Goal: Task Accomplishment & Management: Manage account settings

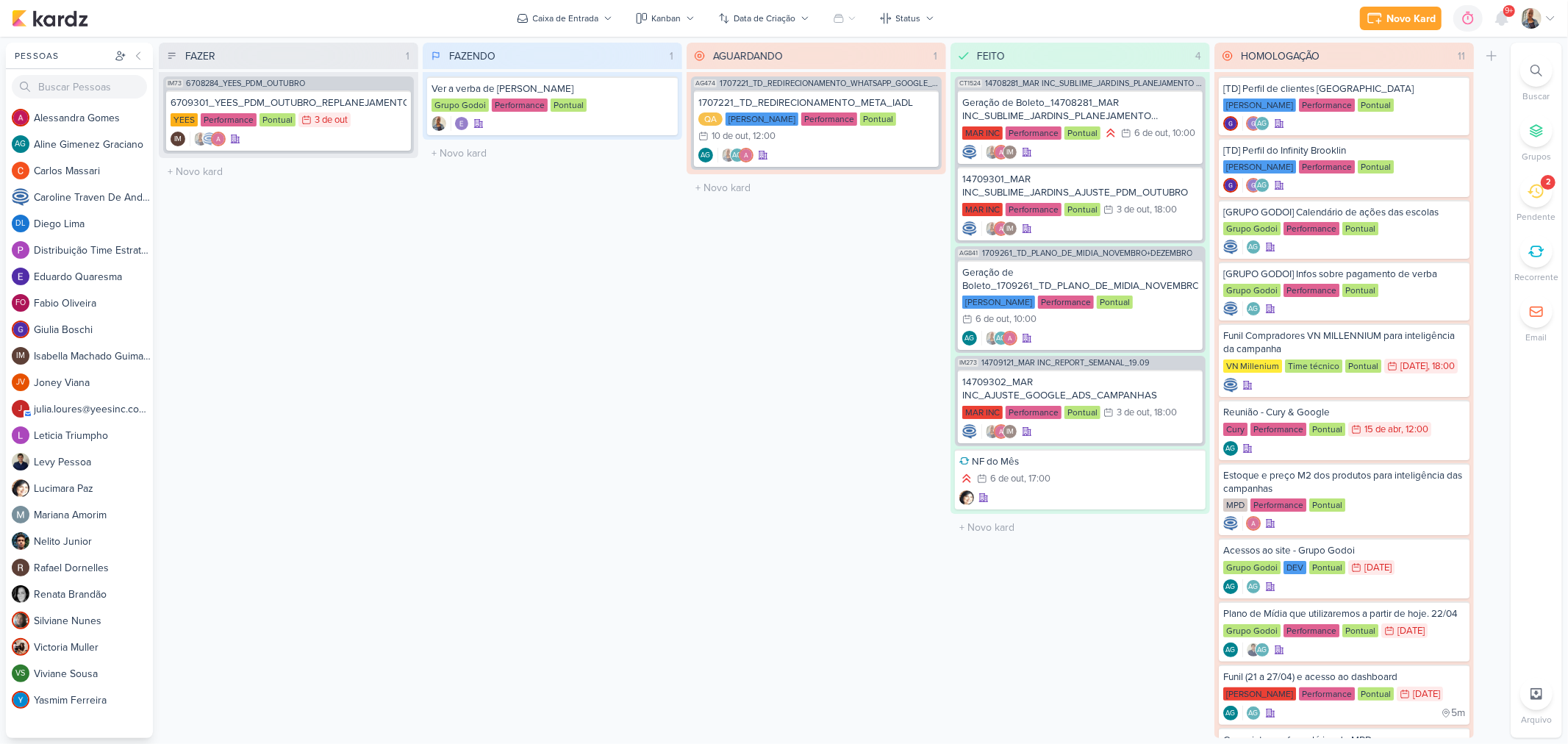
click at [1548, 195] on div "2" at bounding box center [1537, 191] width 32 height 32
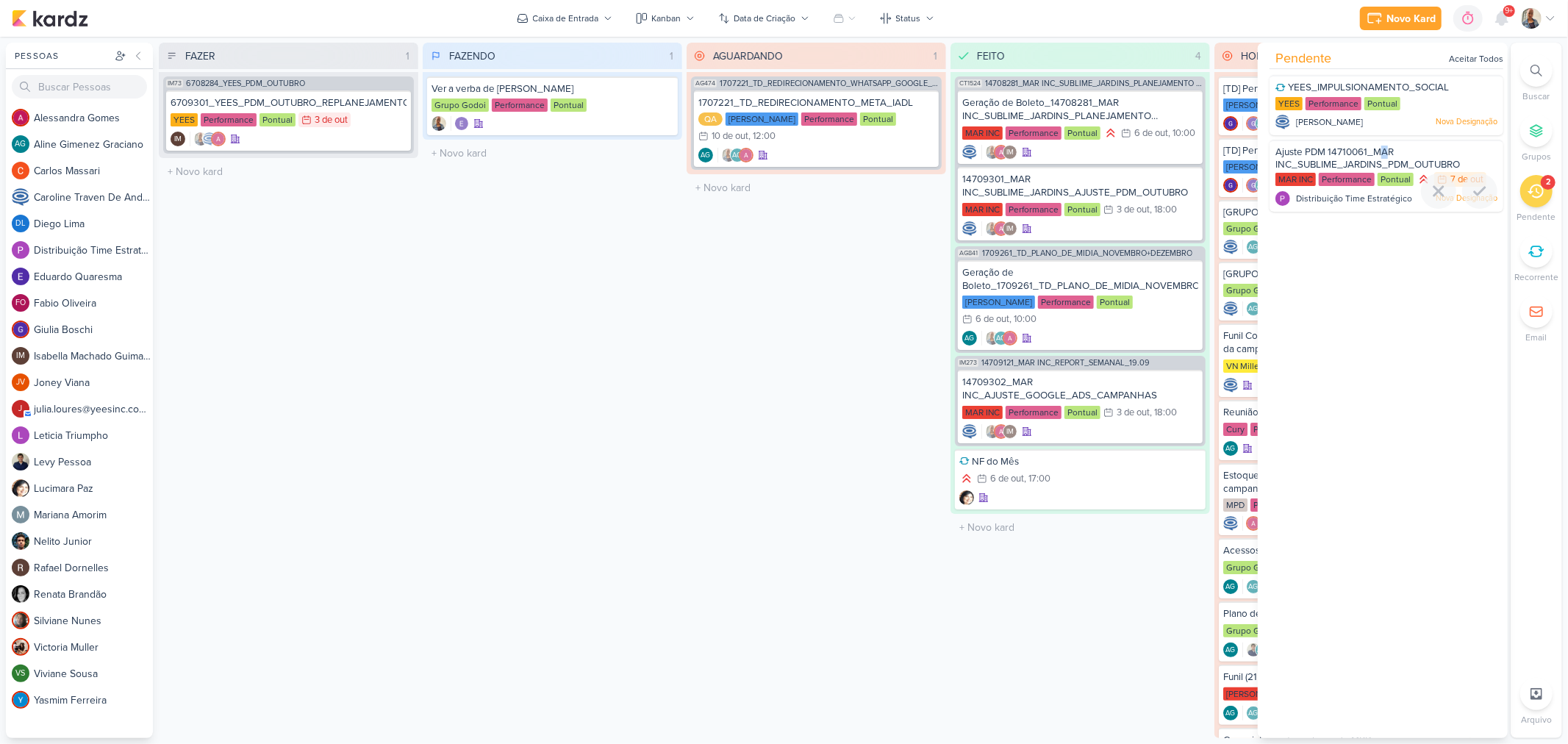
click at [1388, 157] on div "Ajuste PDM 14710061_MAR INC_SUBLIME_JARDINS_PDM_OUTUBRO" at bounding box center [1387, 159] width 222 height 27
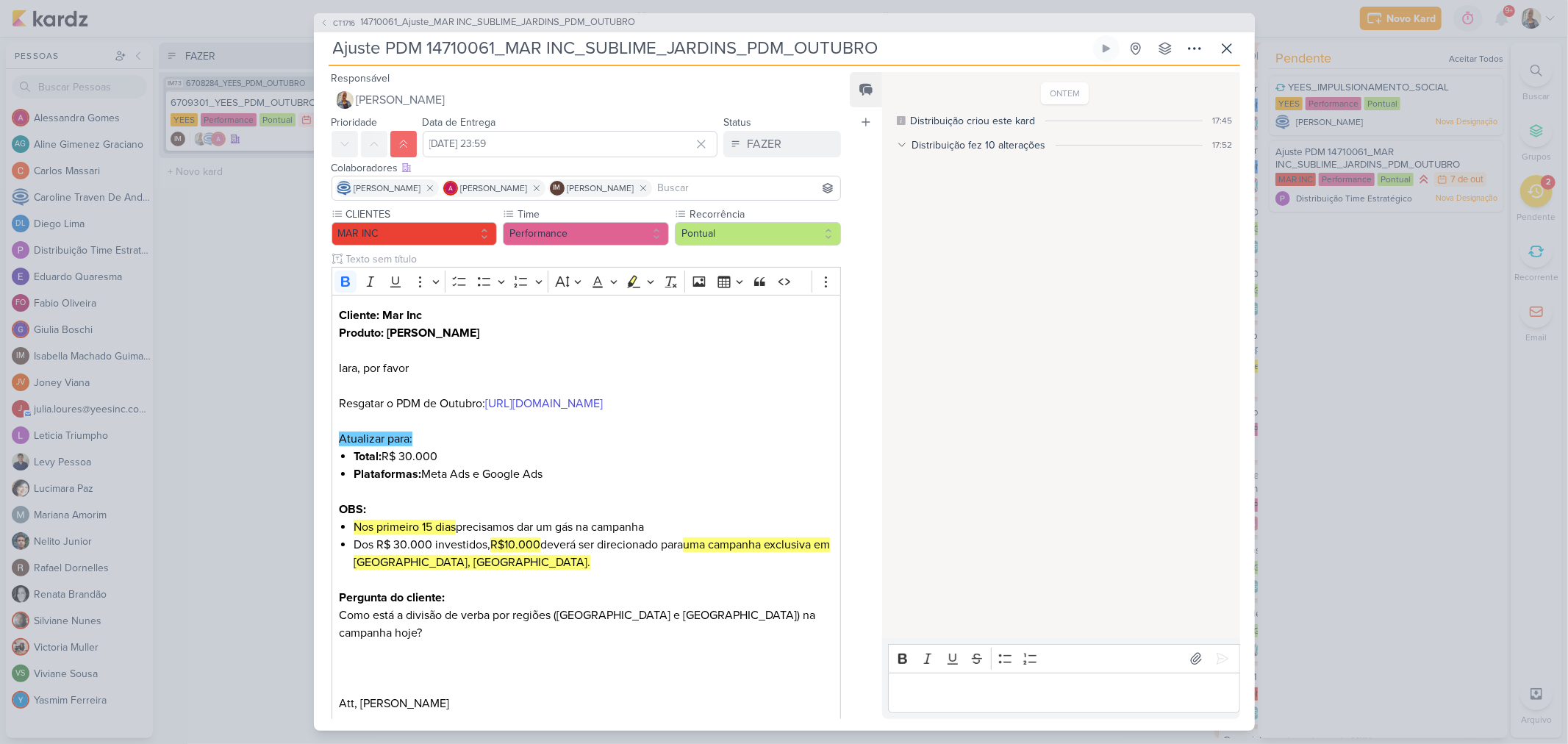
click at [943, 699] on p "Editor editing area: main" at bounding box center [1064, 692] width 336 height 18
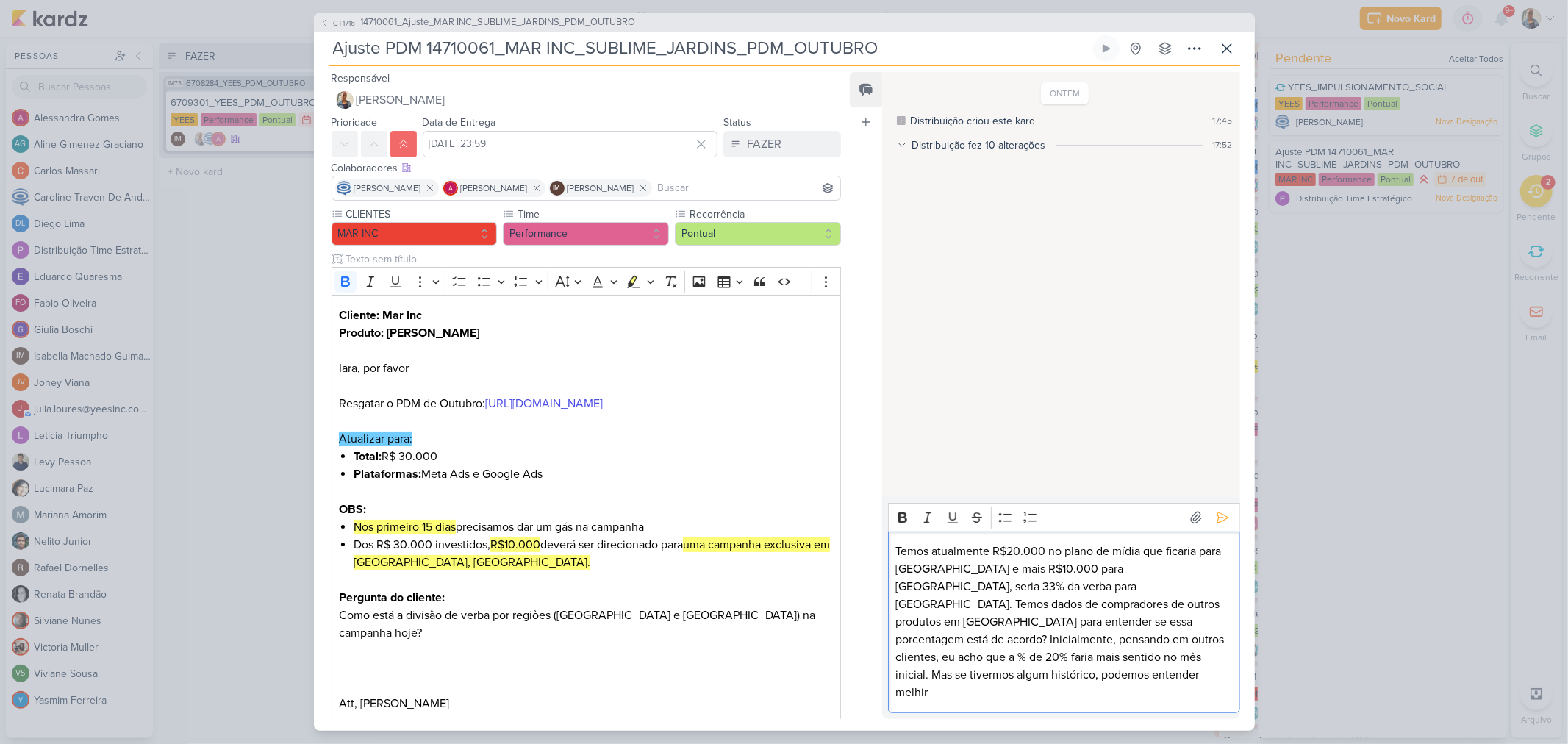
drag, startPoint x: 1155, startPoint y: 693, endPoint x: 1188, endPoint y: 642, distance: 60.7
click at [1155, 692] on p "Temos atualmente R$20.000 no plano de mídia que ficaria para [GEOGRAPHIC_DATA] …" at bounding box center [1064, 621] width 336 height 159
click at [1176, 692] on p "Temos atualmente R$20.000 no plano de mídia que ficaria para [GEOGRAPHIC_DATA] …" at bounding box center [1064, 621] width 336 height 159
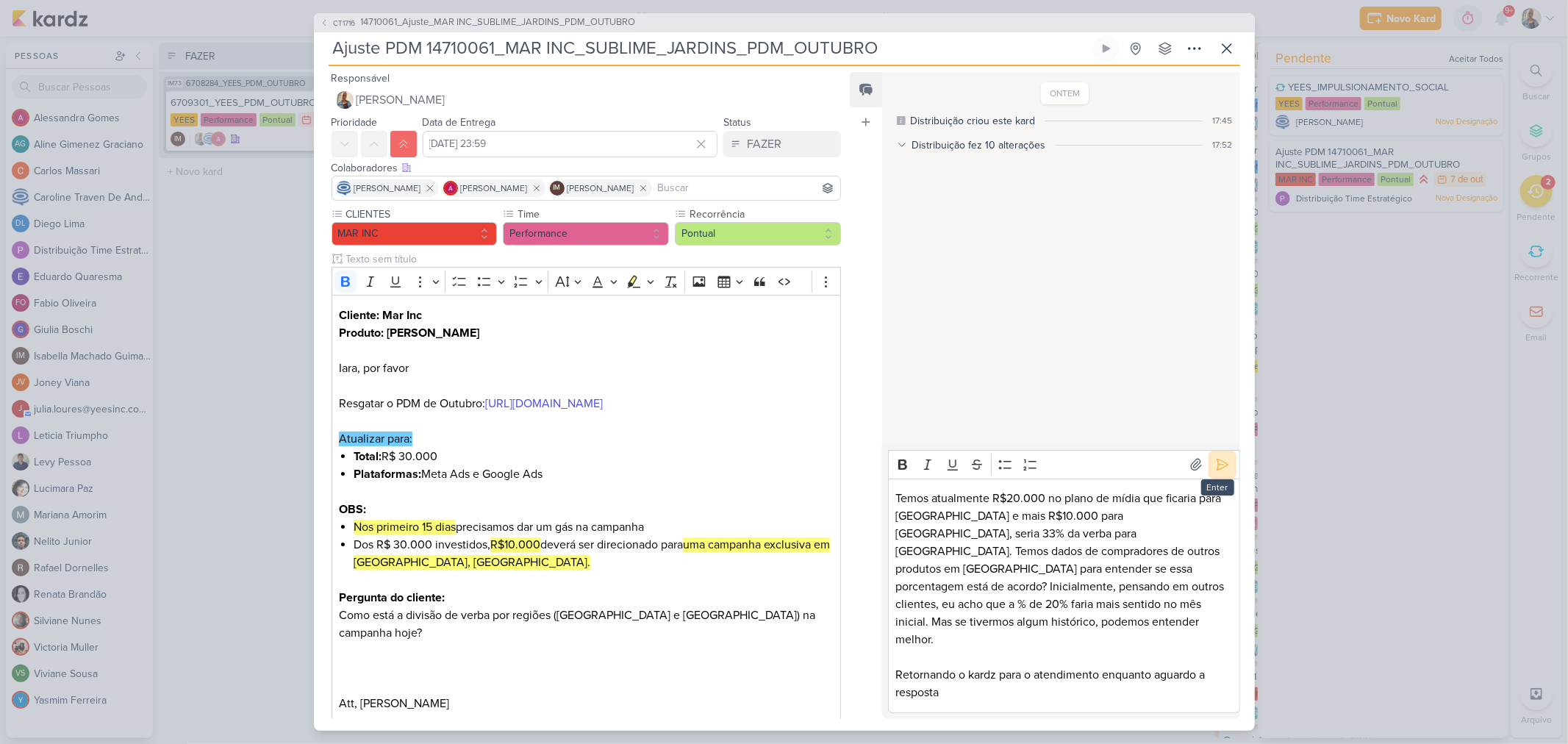
click at [1216, 471] on icon at bounding box center [1222, 464] width 15 height 15
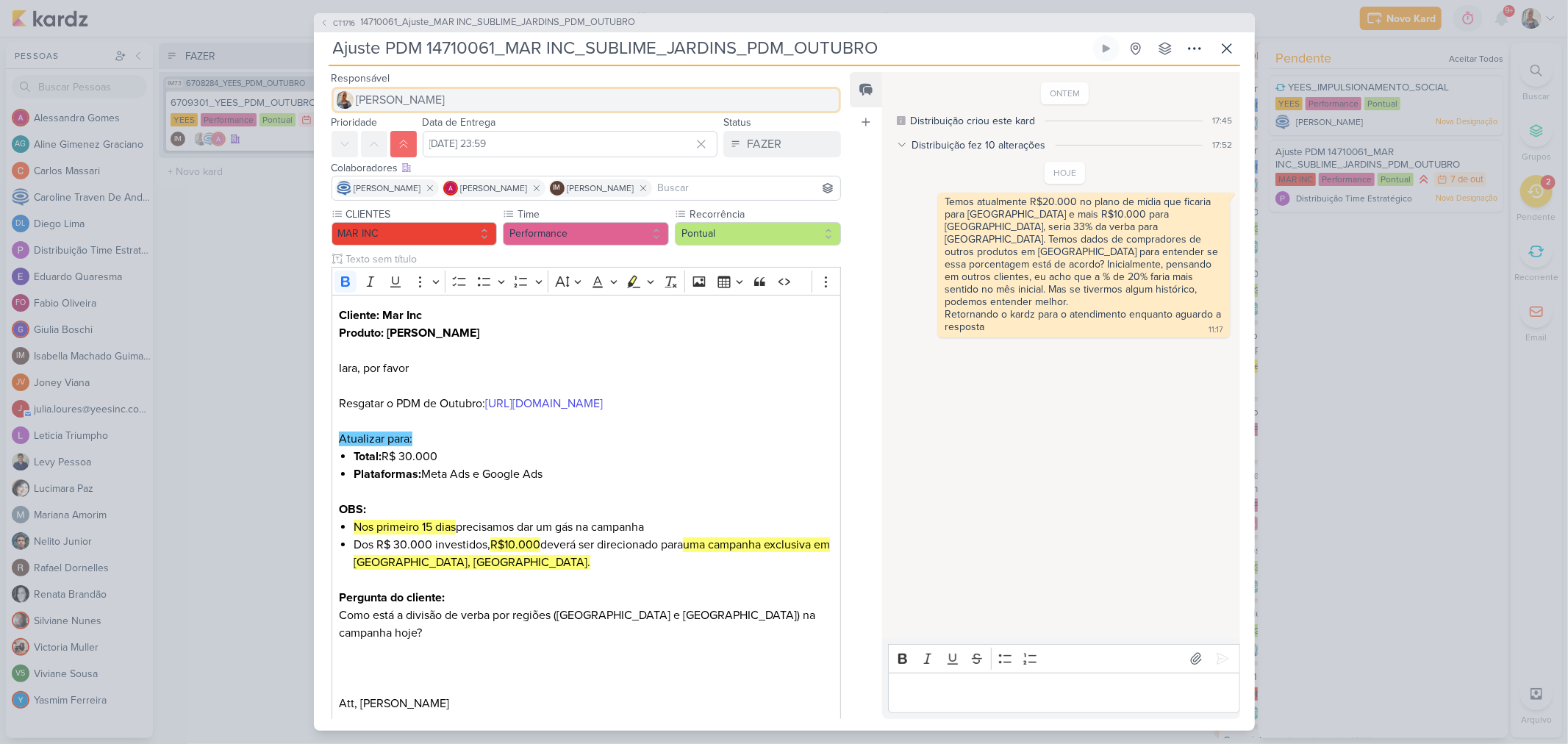
click at [488, 103] on button "[PERSON_NAME]" at bounding box center [587, 100] width 510 height 26
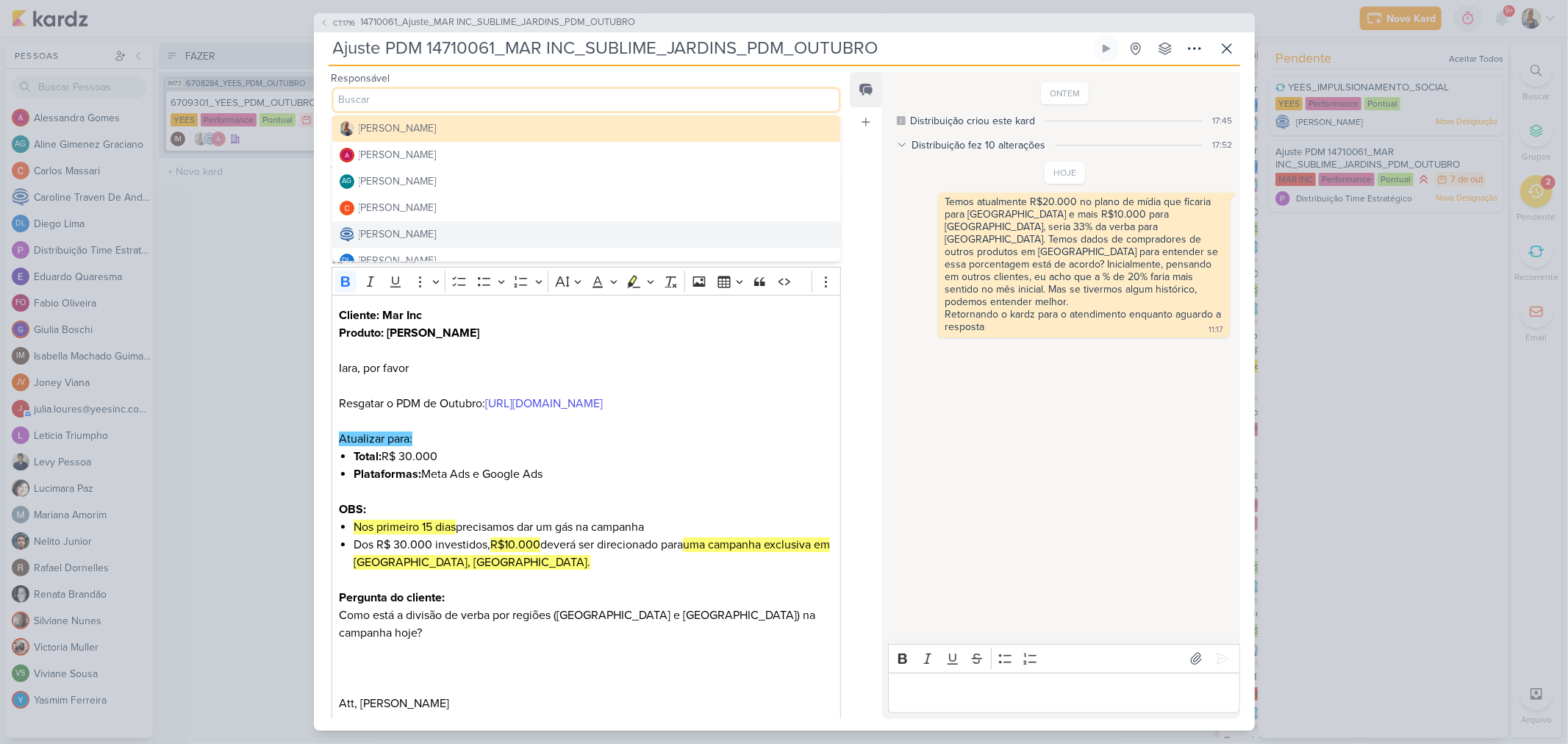
click at [474, 223] on button "[PERSON_NAME]" at bounding box center [587, 234] width 509 height 26
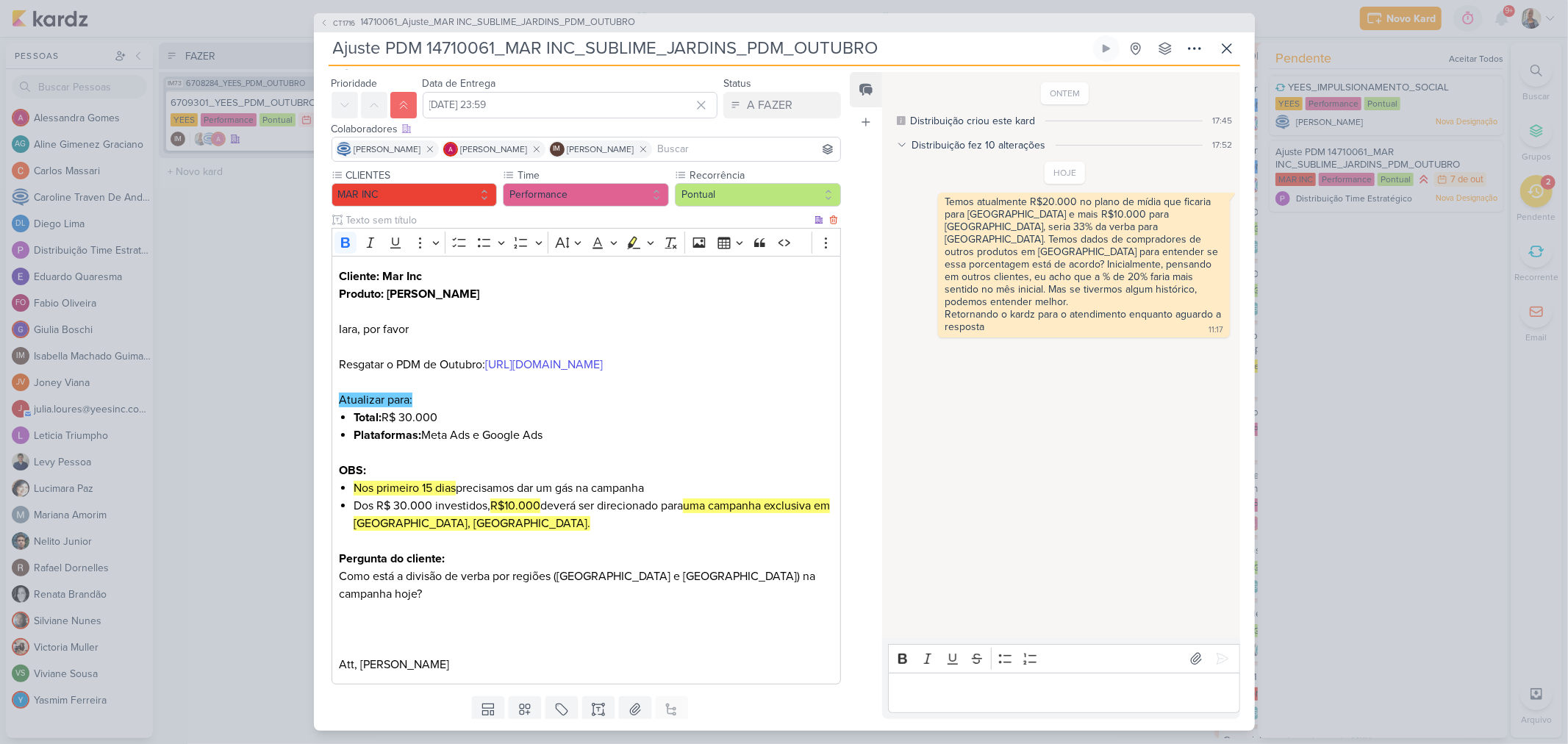
scroll to position [104, 0]
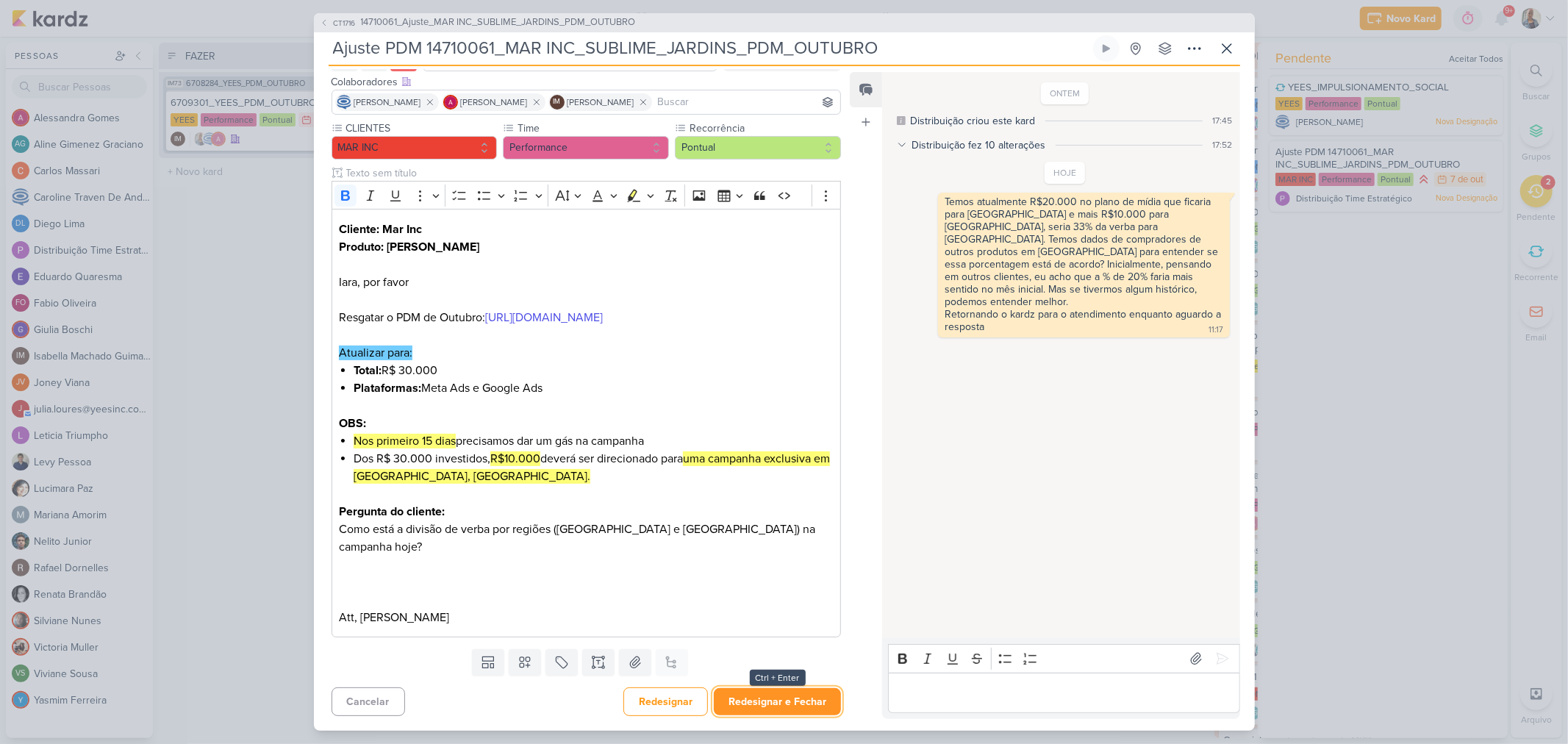
click at [763, 698] on button "Redesignar e Fechar" at bounding box center [777, 701] width 128 height 27
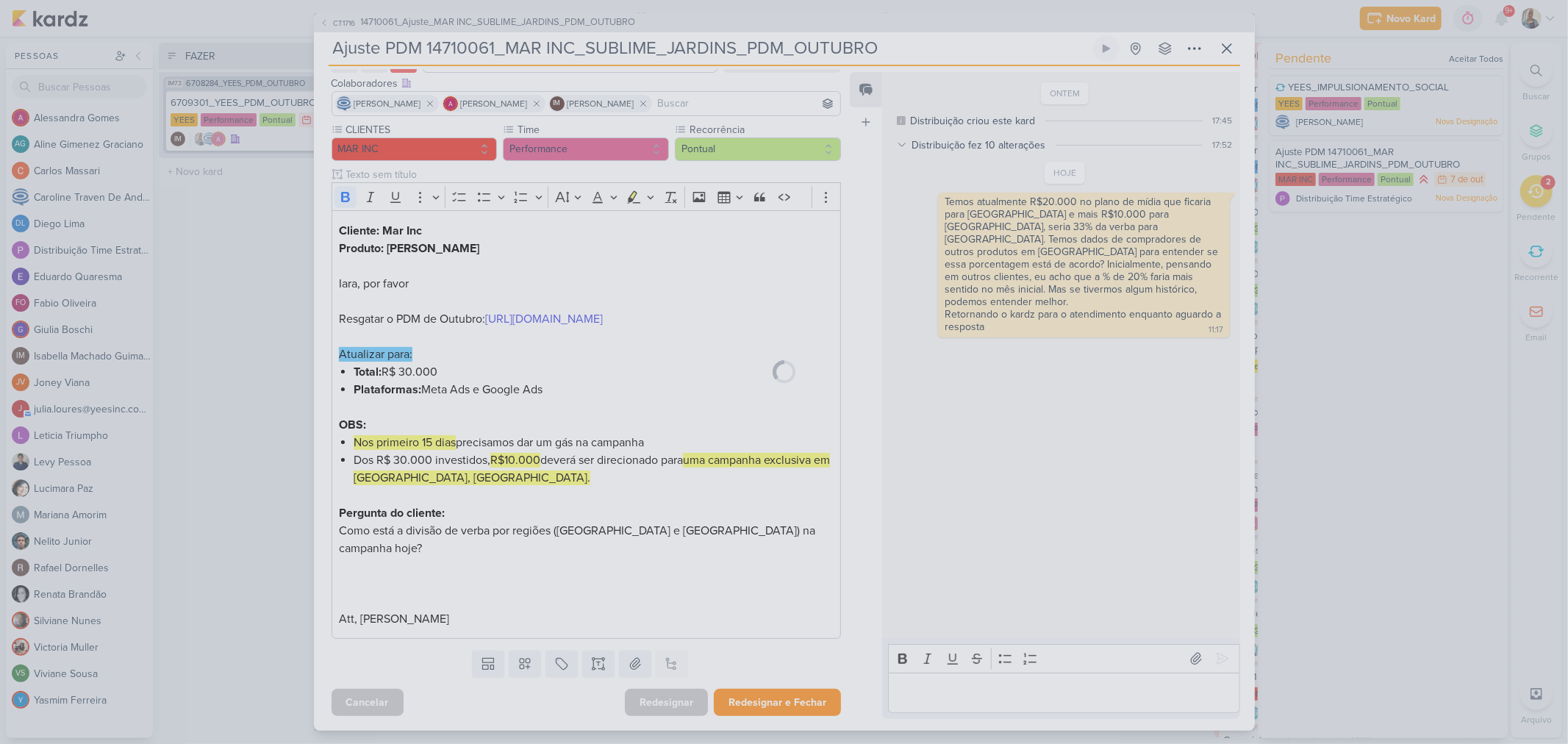
scroll to position [103, 0]
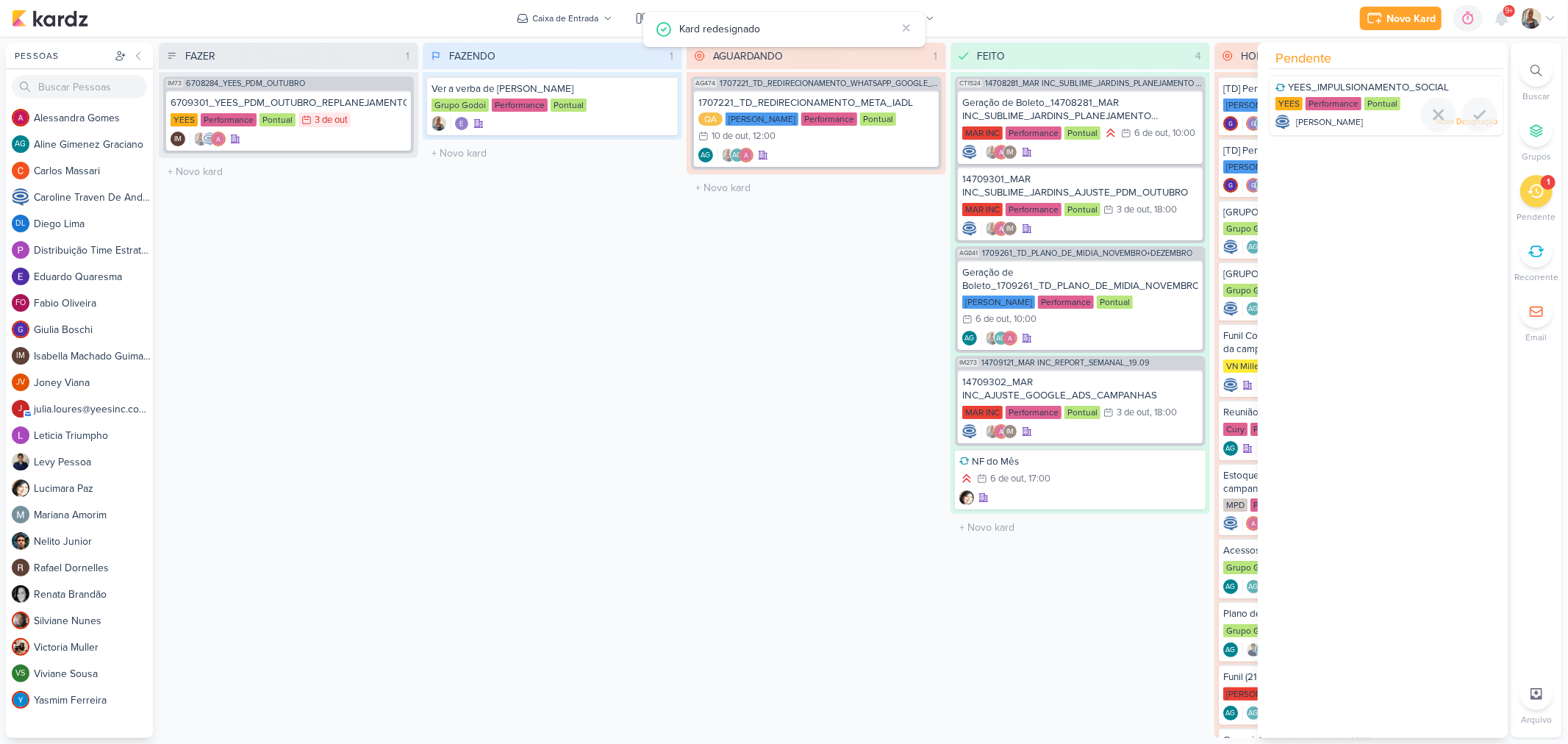
click at [1401, 88] on span "YEES_IMPULSIONAMENTO_SOCIAL" at bounding box center [1369, 87] width 161 height 12
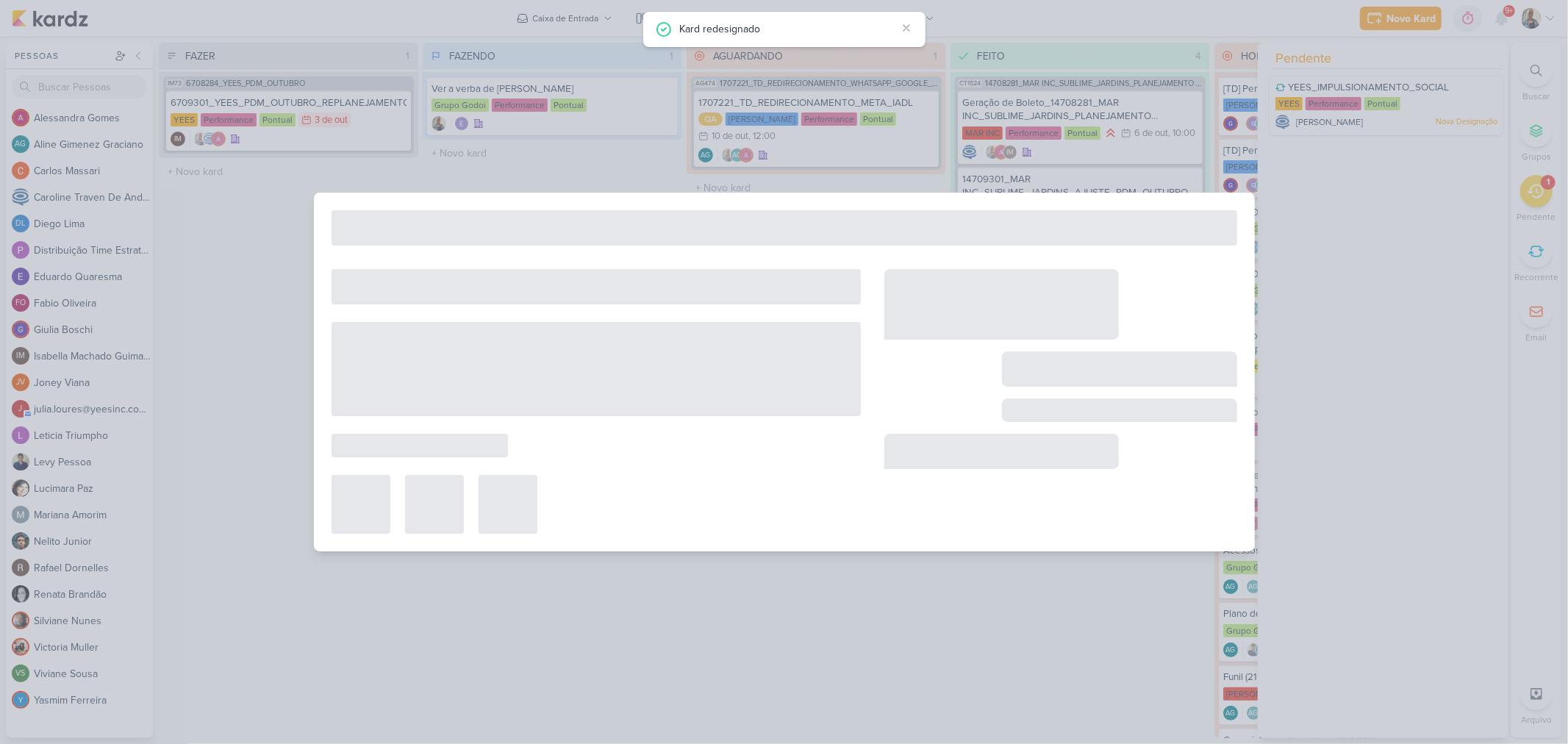
type input "YEES_IMPULSIONAMENTO_SOCIAL"
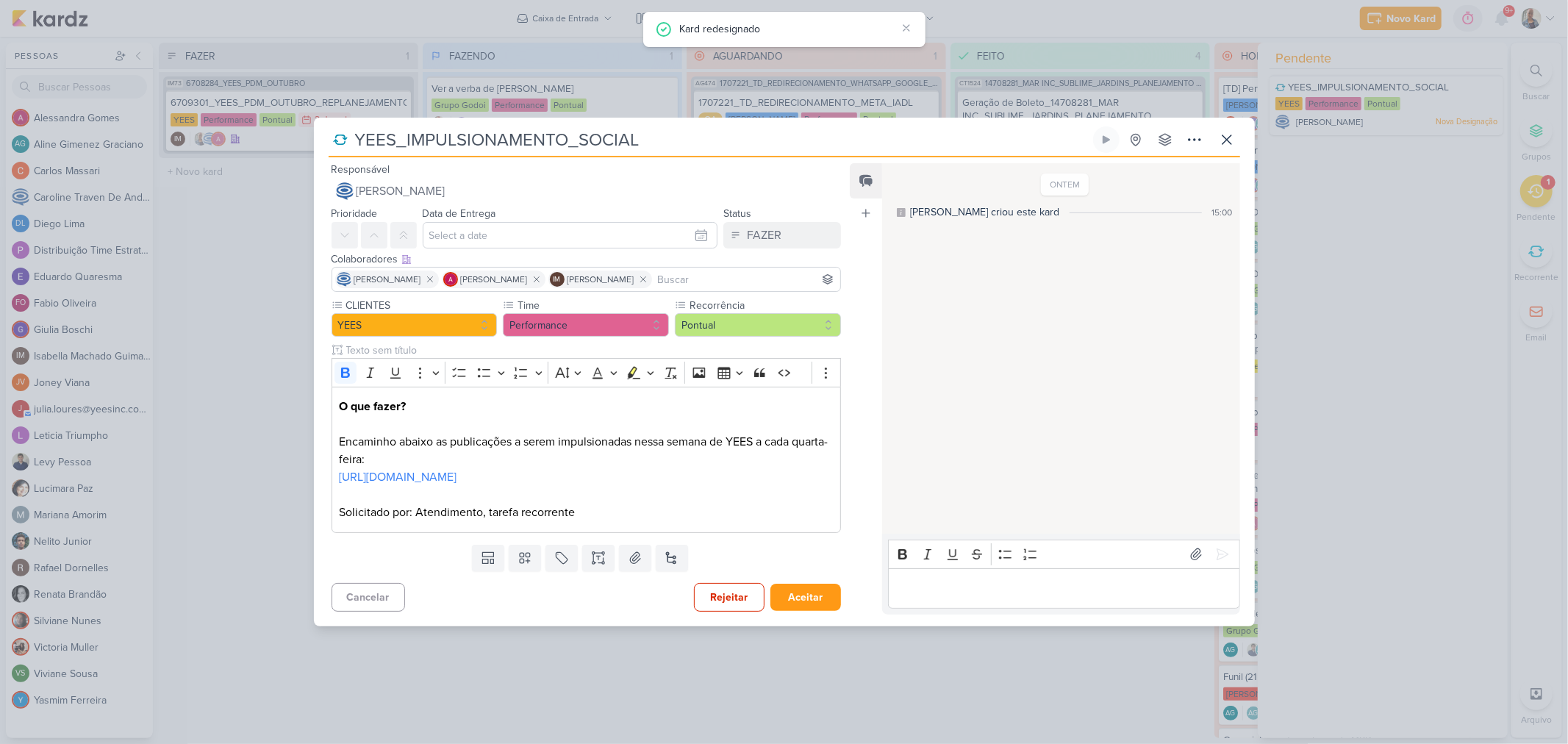
scroll to position [0, 0]
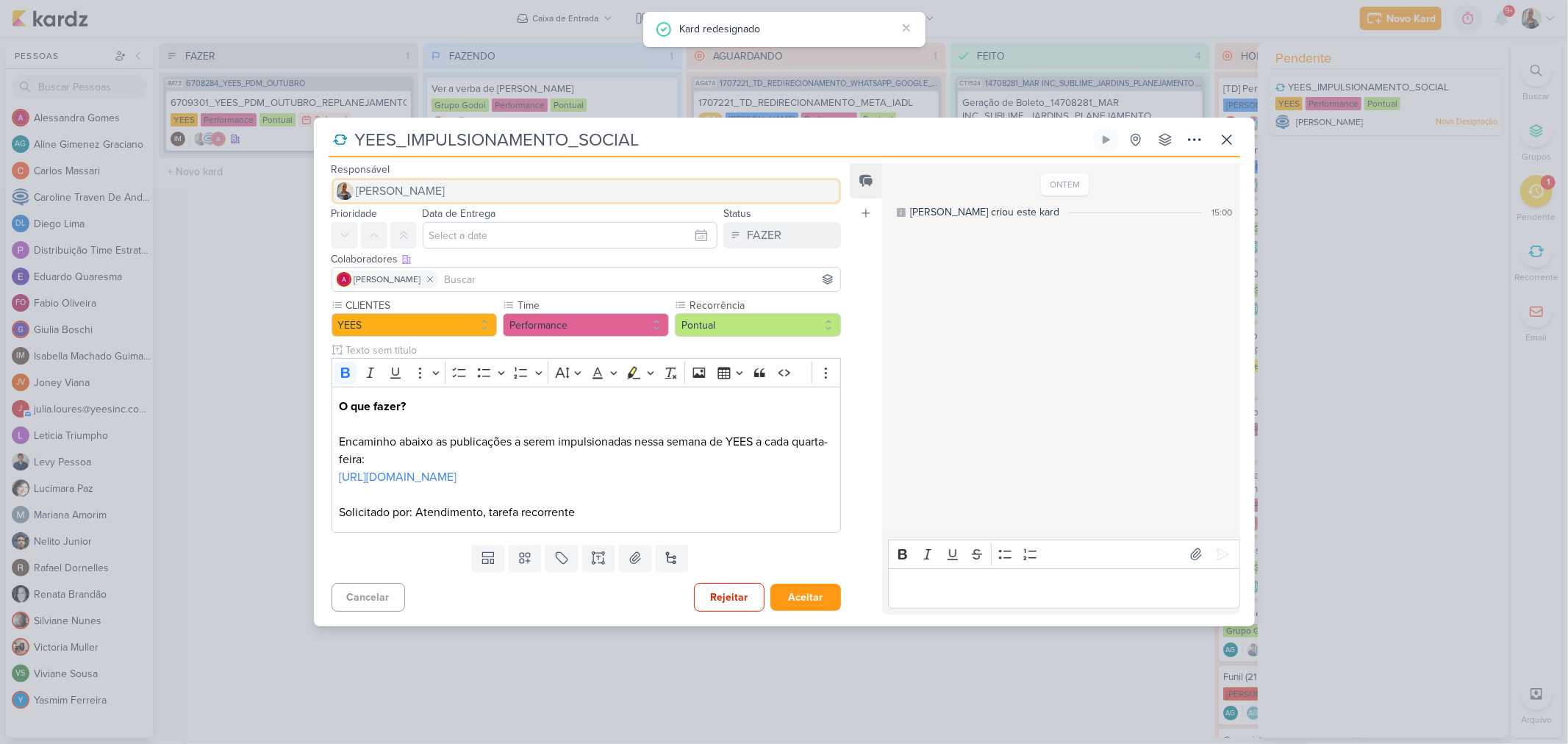
click at [423, 189] on button "[PERSON_NAME]" at bounding box center [587, 191] width 510 height 26
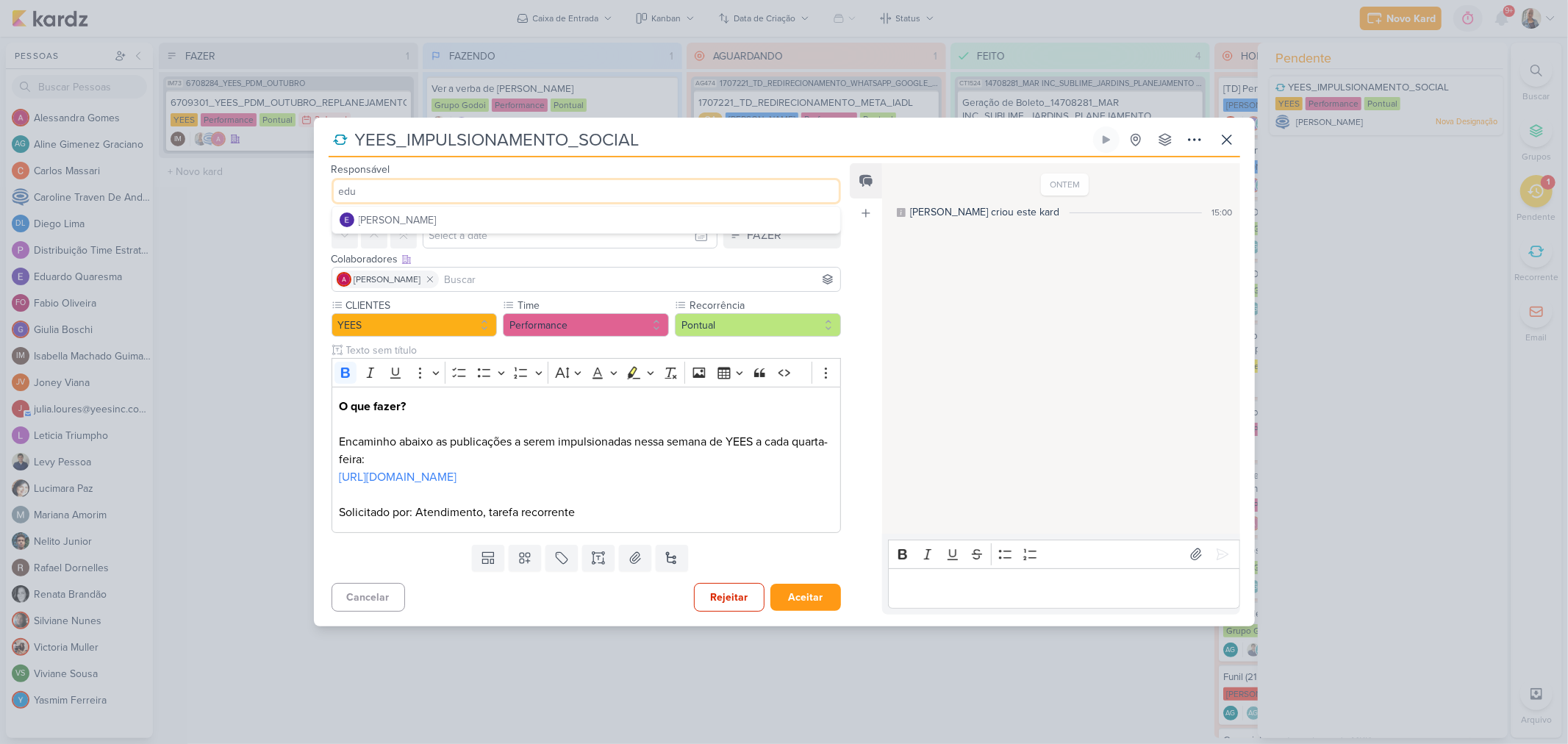
type input "edu"
click at [437, 213] on div "[PERSON_NAME]" at bounding box center [397, 220] width 78 height 15
click at [741, 599] on button "Redesignar e Fechar" at bounding box center [777, 597] width 128 height 27
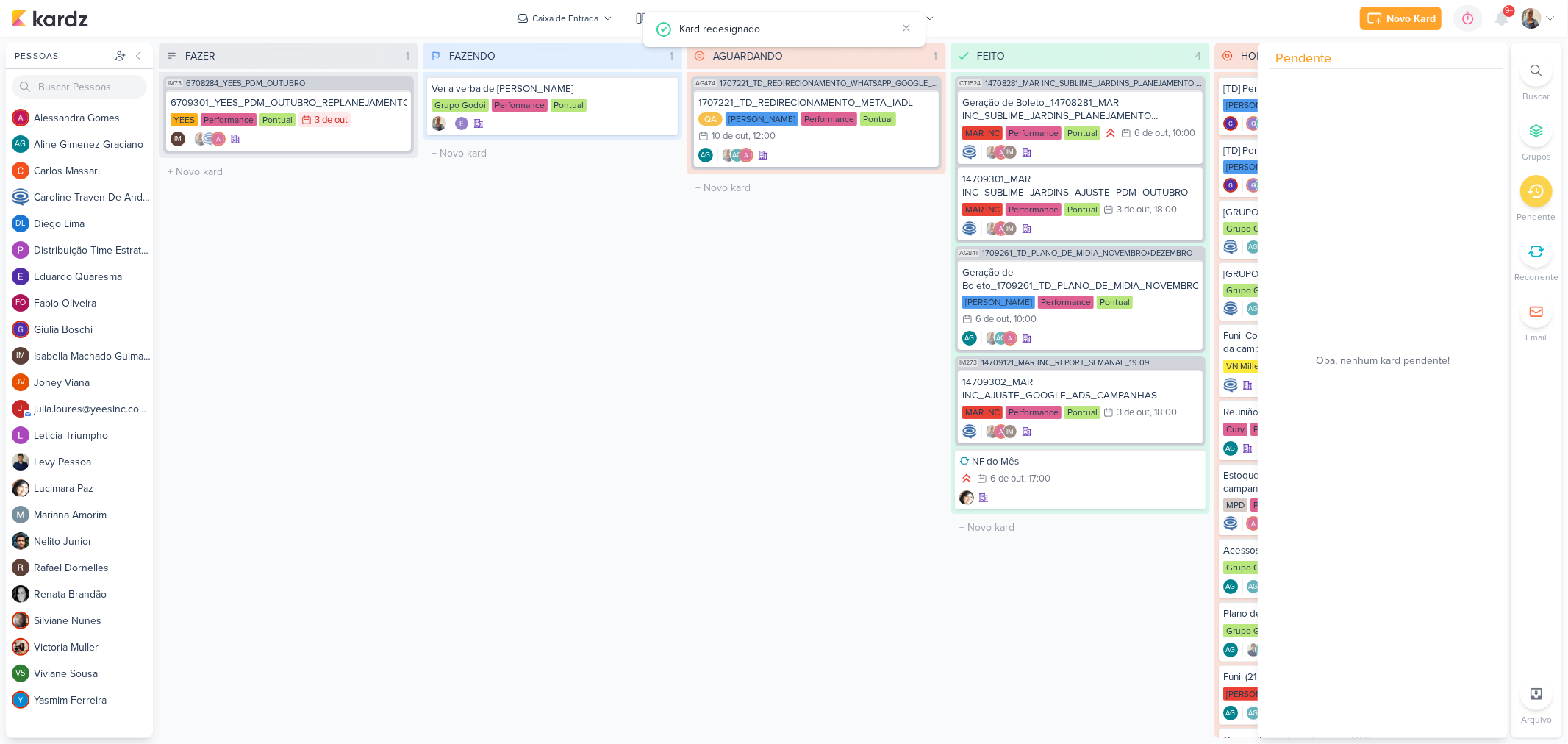
click at [553, 364] on div "FAZENDO 1 Mover Para Esquerda Mover Para Direita [GEOGRAPHIC_DATA] Ver a verba …" at bounding box center [552, 390] width 260 height 695
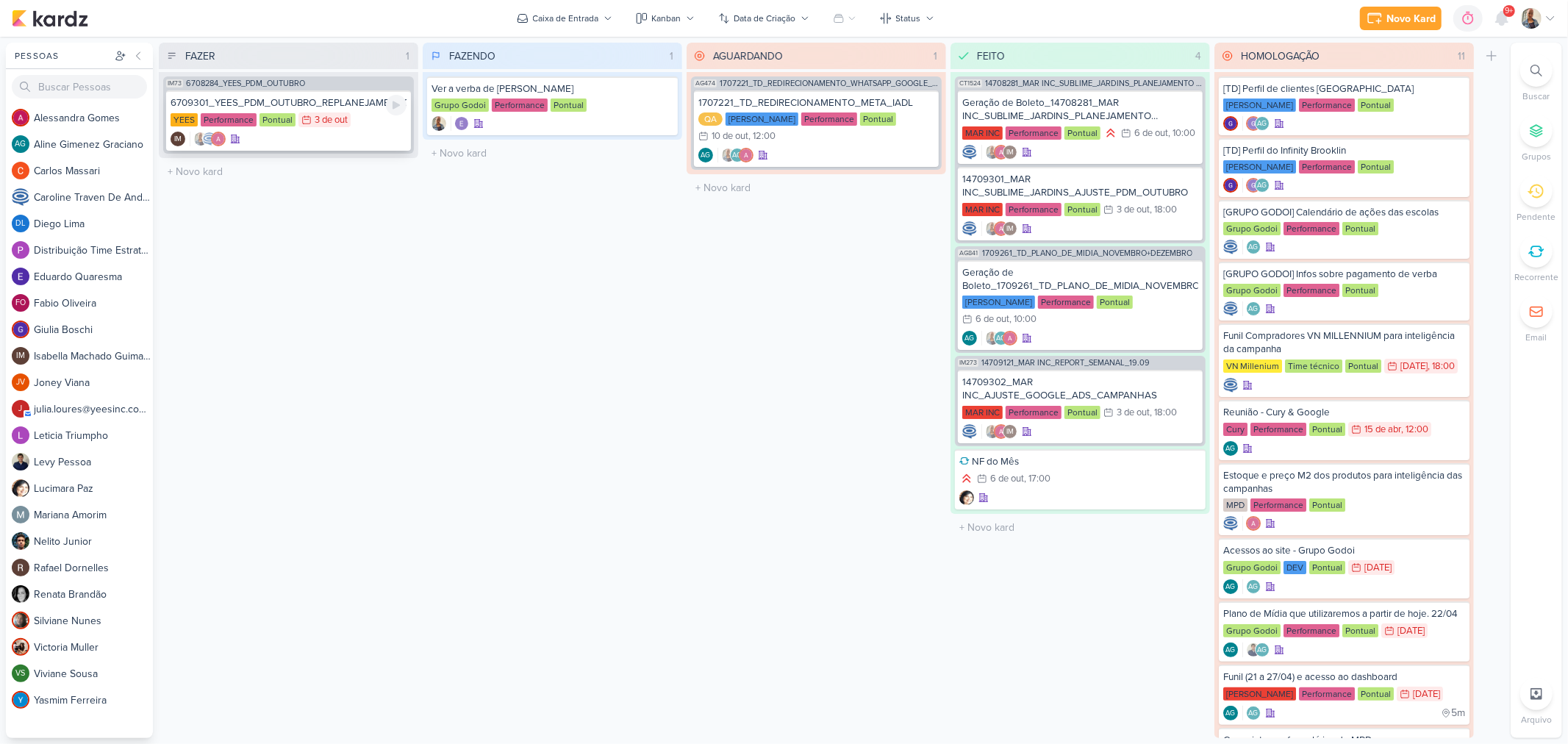
click at [312, 126] on div "3/10 [DATE]" at bounding box center [325, 119] width 52 height 15
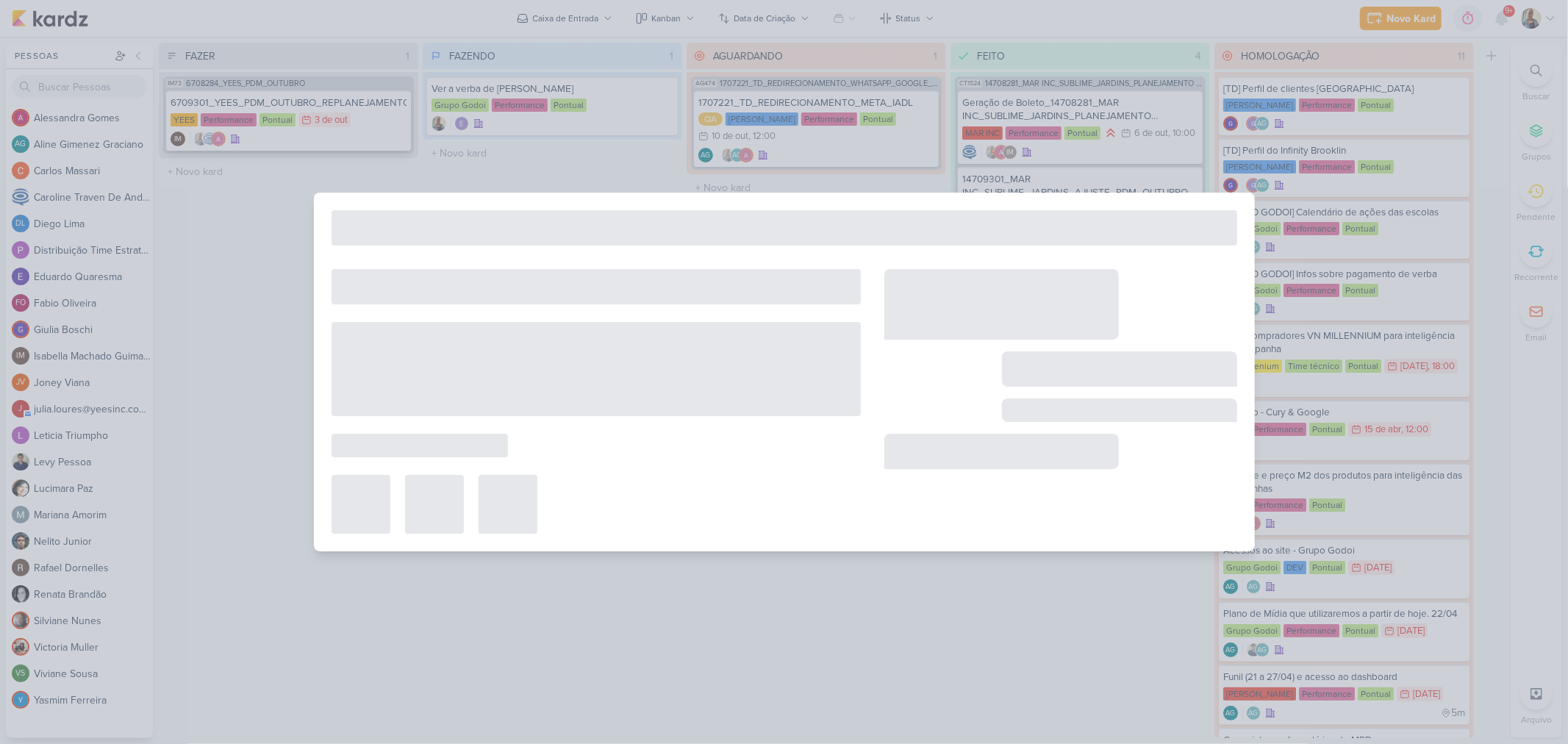
type input "6709301_YEES_PDM_OUTUBRO_REPLANEJAMENTO_MANSÕES_TAQUARAL"
type input "3 de outubro de 2025 às 23:59"
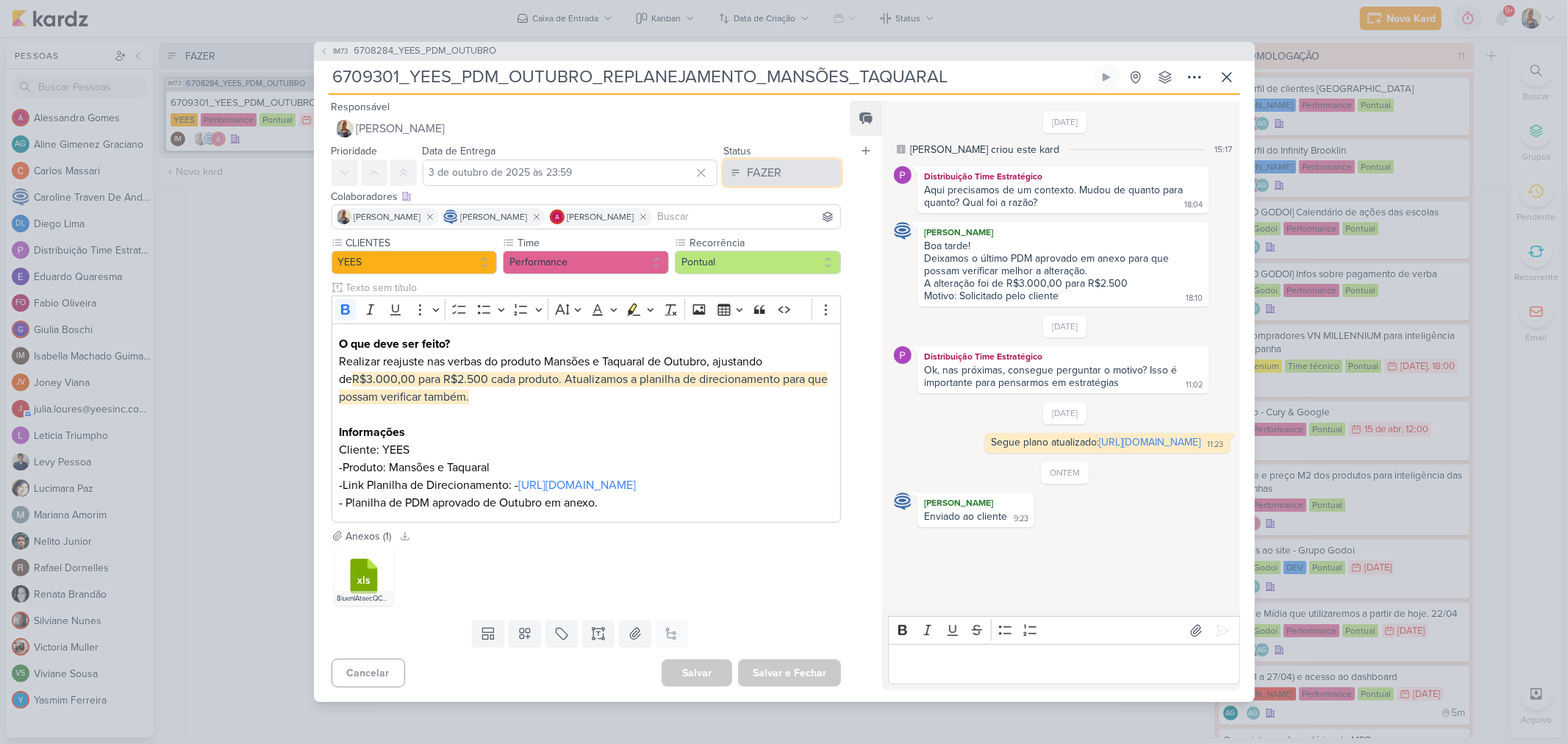
click at [754, 164] on div "FAZER" at bounding box center [764, 172] width 35 height 18
click at [748, 271] on div "FEITO" at bounding box center [753, 279] width 28 height 15
click at [814, 686] on button "Salvar e Fechar" at bounding box center [790, 673] width 103 height 27
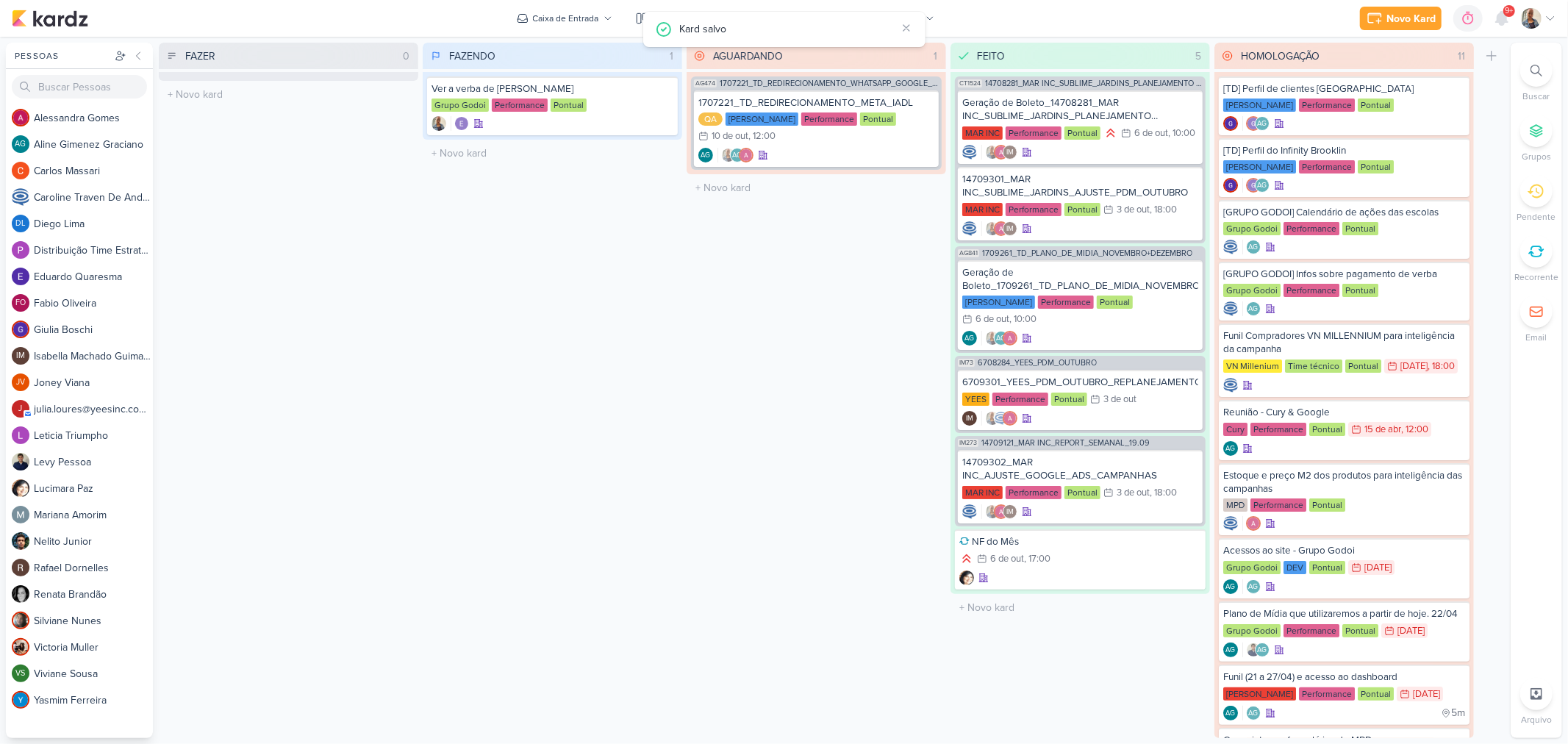
click at [745, 437] on div "AGUARDANDO 1 Mover Para Esquerda Mover Para Direita [GEOGRAPHIC_DATA] AG474 170…" at bounding box center [817, 390] width 260 height 695
click at [903, 32] on icon at bounding box center [906, 28] width 12 height 12
